Goal: Navigation & Orientation: Find specific page/section

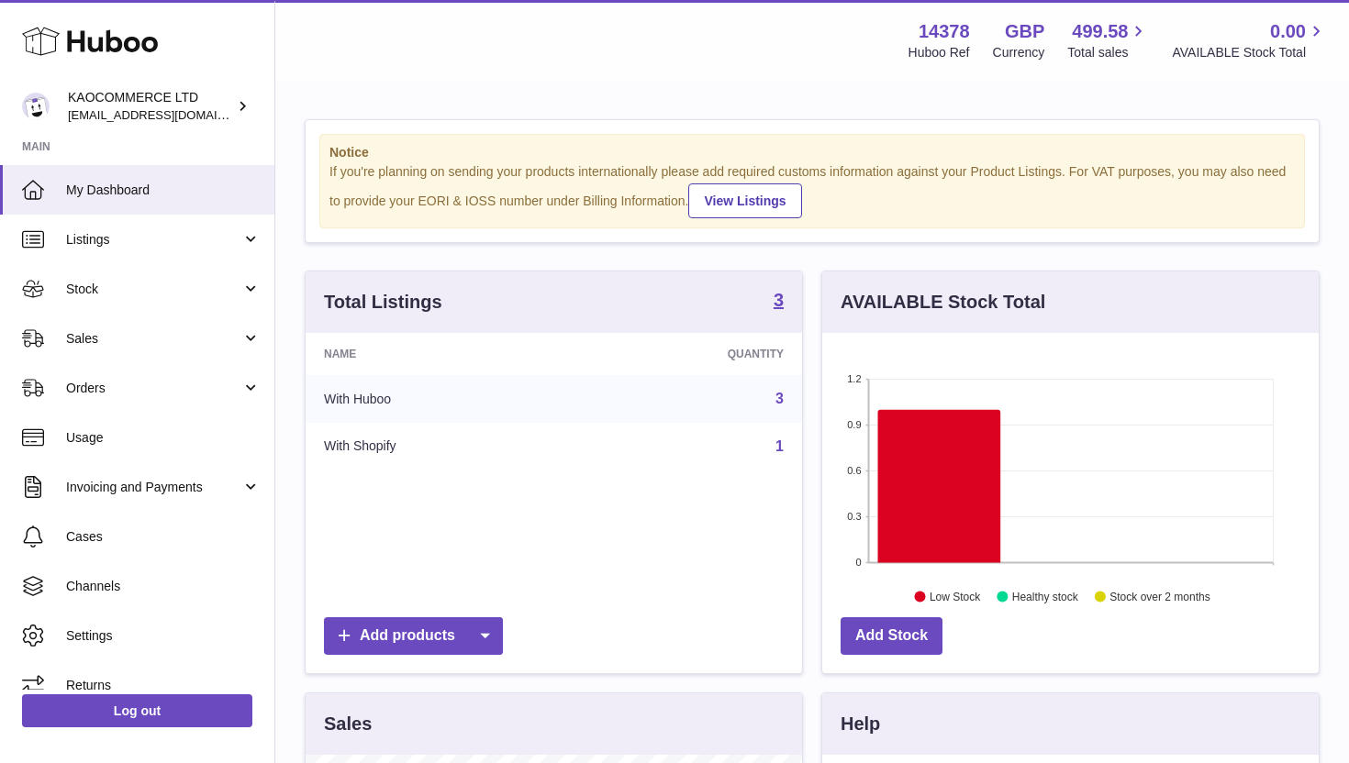
scroll to position [286, 496]
click at [147, 277] on link "Stock" at bounding box center [137, 289] width 274 height 50
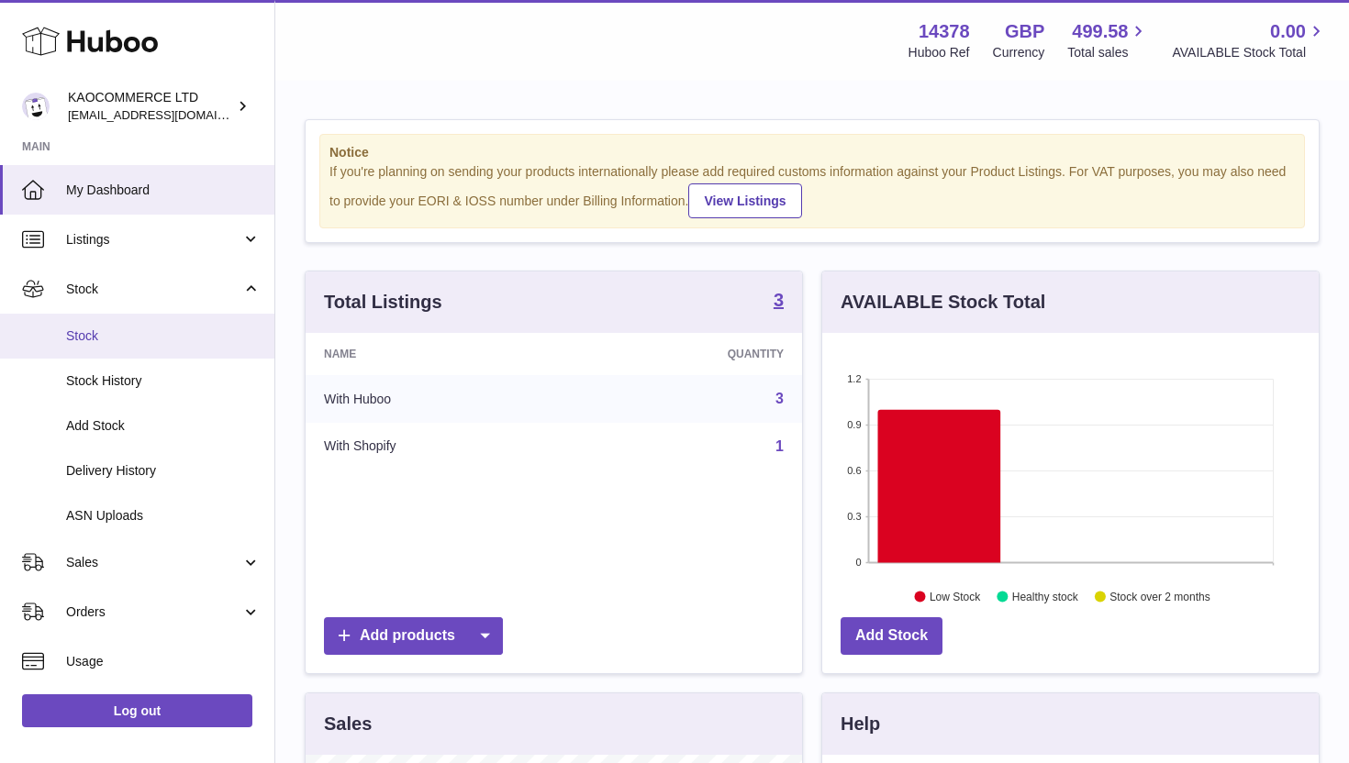
click at [139, 350] on link "Stock" at bounding box center [137, 336] width 274 height 45
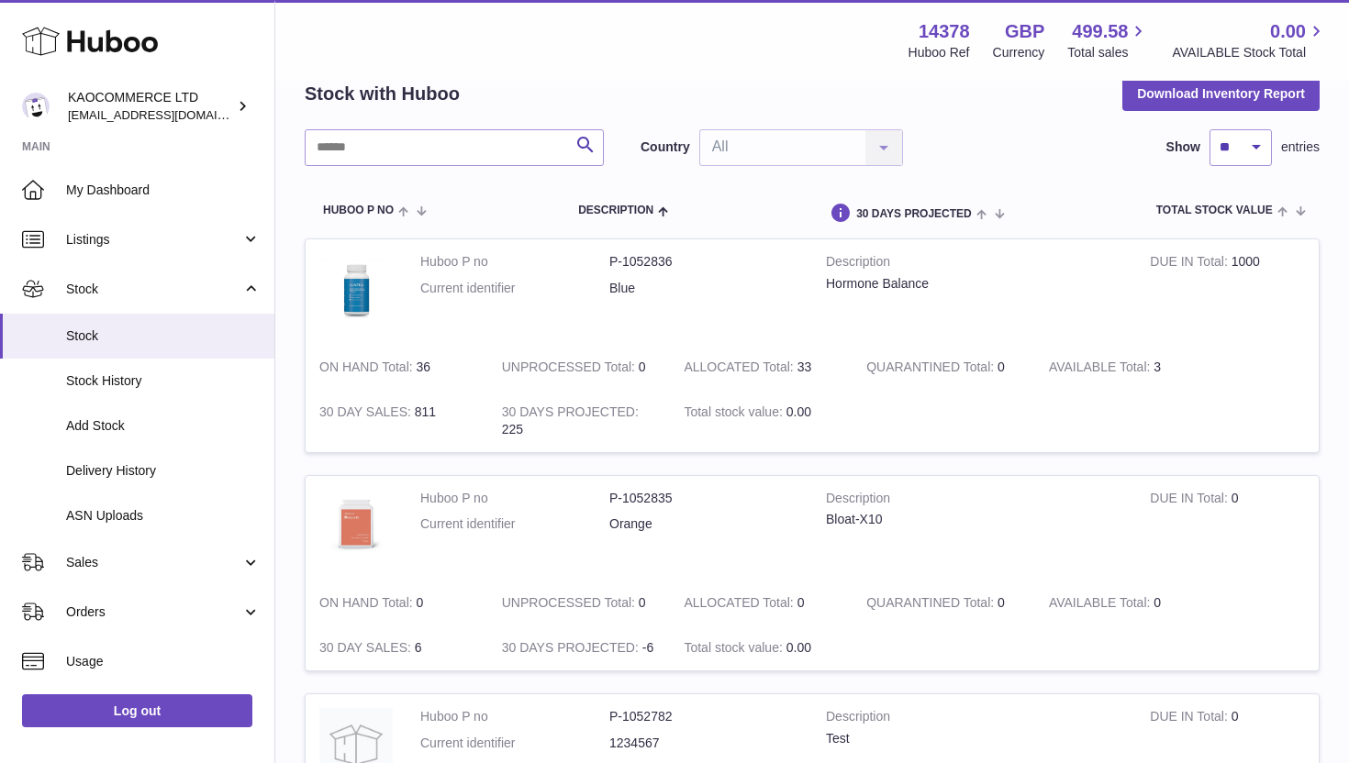
scroll to position [144, 0]
